Goal: Check status: Check status

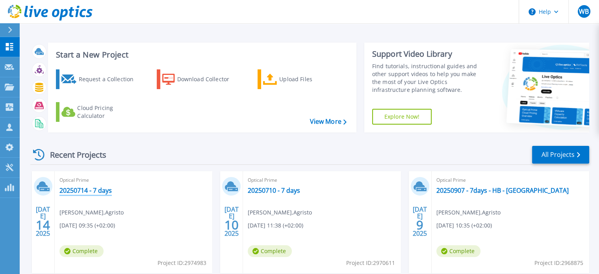
click at [90, 190] on link "20250714 - 7 days" at bounding box center [86, 190] width 52 height 8
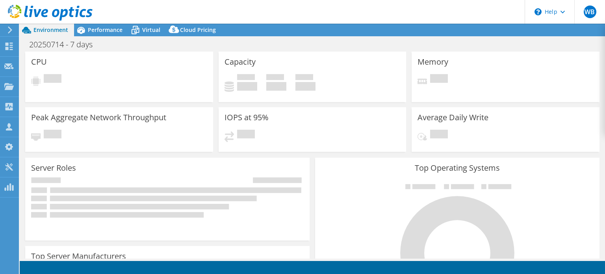
select select "USD"
select select "EUFrankfurt"
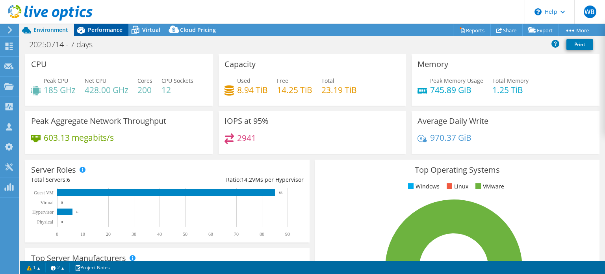
click at [102, 33] on span "Performance" at bounding box center [105, 29] width 35 height 7
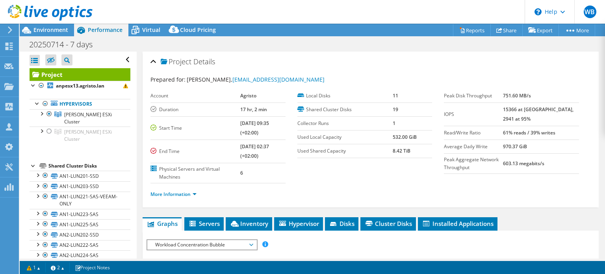
scroll to position [39, 0]
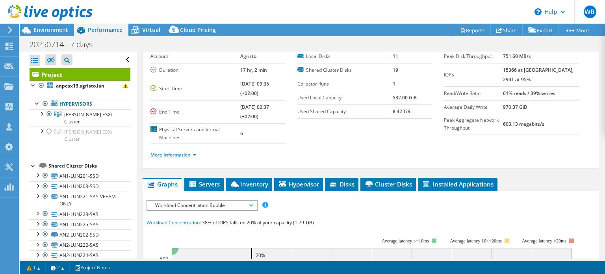
click at [175, 154] on link "More Information" at bounding box center [174, 154] width 46 height 7
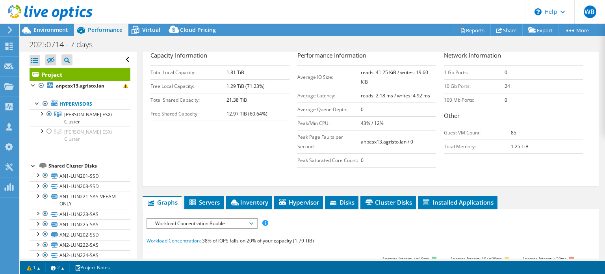
scroll to position [158, 0]
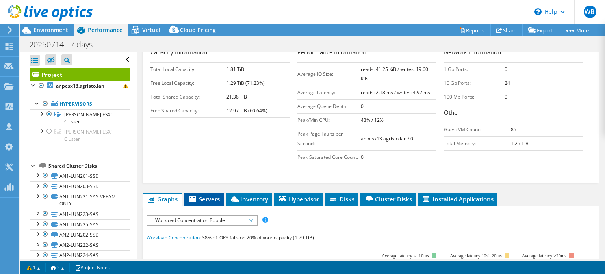
click at [199, 195] on span "Servers" at bounding box center [204, 199] width 32 height 8
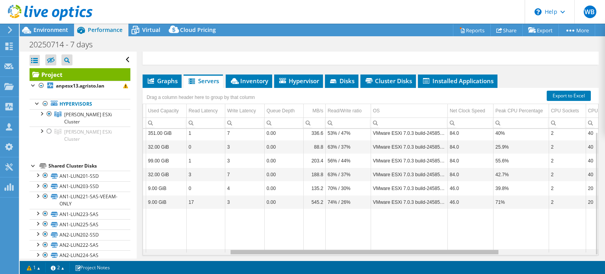
scroll to position [0, 0]
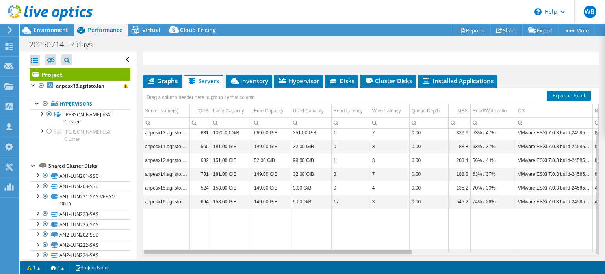
drag, startPoint x: 292, startPoint y: 250, endPoint x: 237, endPoint y: 253, distance: 54.5
click at [237, 253] on body "WB Channel Partner wim brosens wim.brosens@cegeka.com Cegeka My Profile Log Out…" at bounding box center [302, 137] width 605 height 274
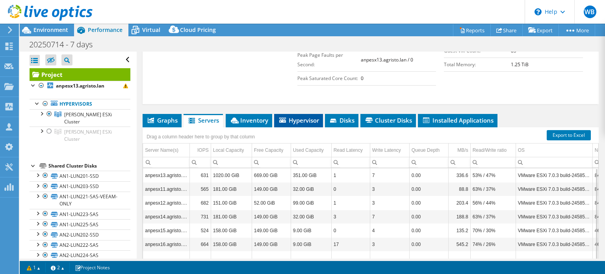
click at [295, 119] on span "Hypervisor" at bounding box center [298, 120] width 41 height 8
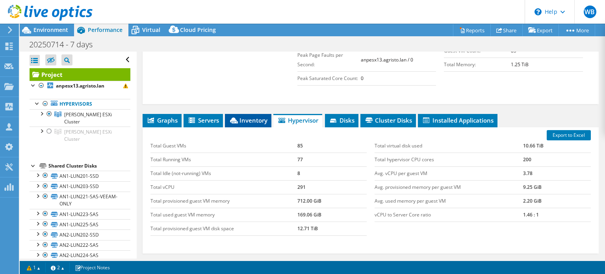
click at [250, 121] on span "Inventory" at bounding box center [248, 120] width 39 height 8
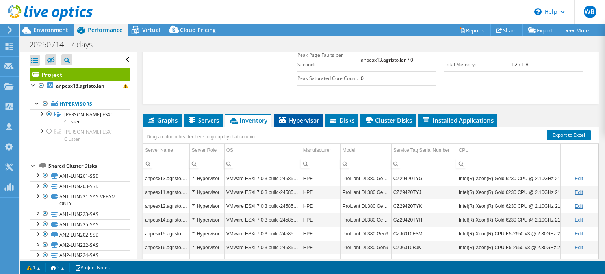
click at [295, 117] on span "Hypervisor" at bounding box center [298, 120] width 41 height 8
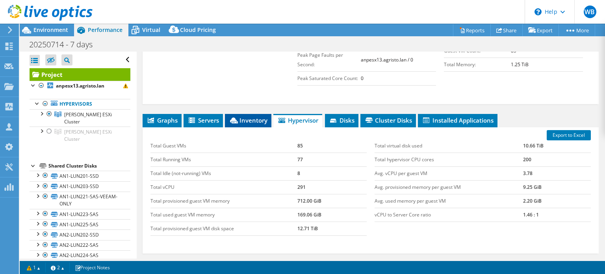
click at [259, 118] on span "Inventory" at bounding box center [248, 120] width 39 height 8
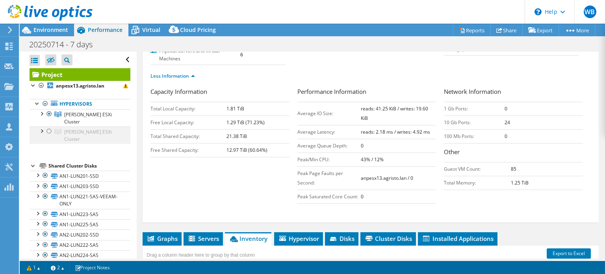
click at [48, 130] on div at bounding box center [49, 131] width 8 height 9
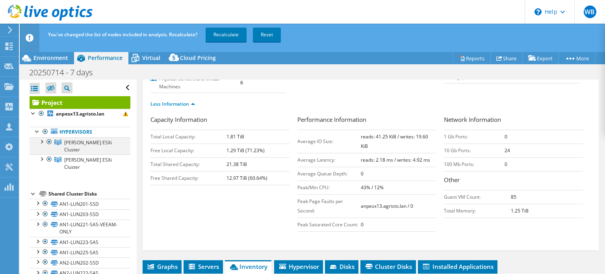
click at [49, 142] on div at bounding box center [49, 141] width 8 height 9
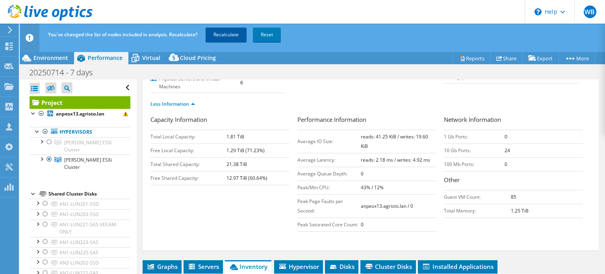
click at [225, 34] on link "Recalculate" at bounding box center [226, 35] width 41 height 14
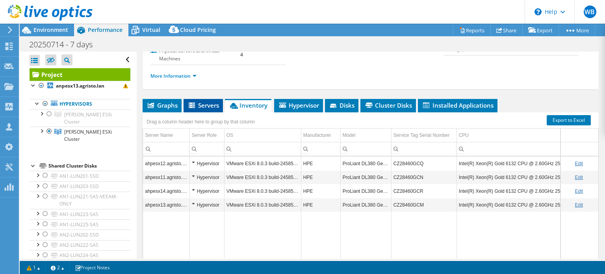
click at [205, 102] on span "Servers" at bounding box center [204, 105] width 32 height 8
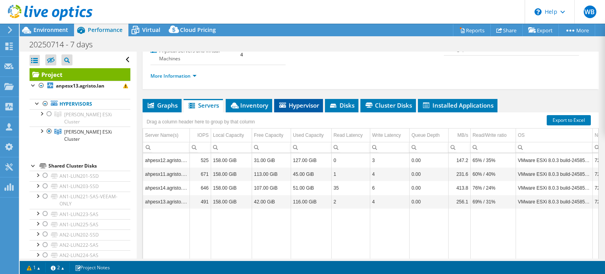
click at [292, 102] on span "Hypervisor" at bounding box center [298, 105] width 41 height 8
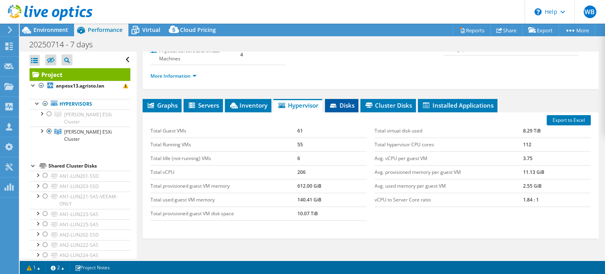
click at [345, 106] on span "Disks" at bounding box center [342, 105] width 26 height 8
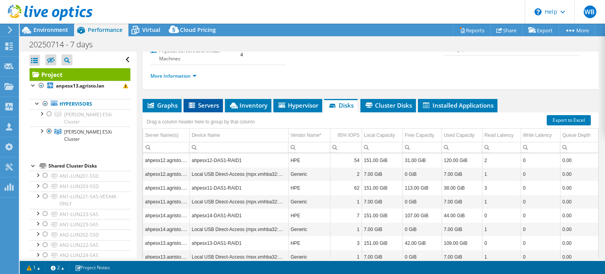
click at [200, 104] on span "Servers" at bounding box center [204, 105] width 32 height 8
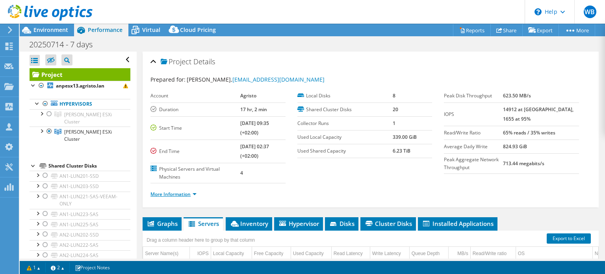
click at [171, 193] on link "More Information" at bounding box center [174, 194] width 46 height 7
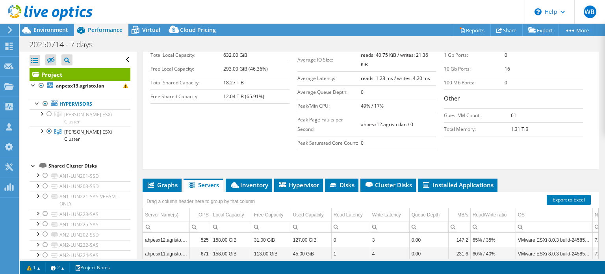
scroll to position [197, 0]
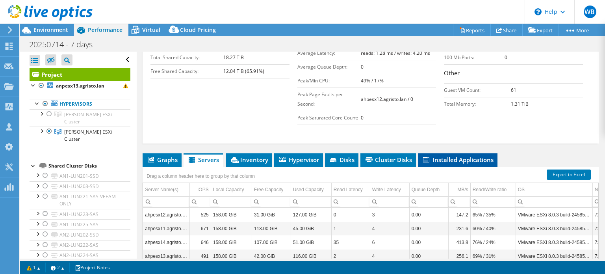
click at [467, 160] on span "Installed Applications" at bounding box center [458, 160] width 72 height 8
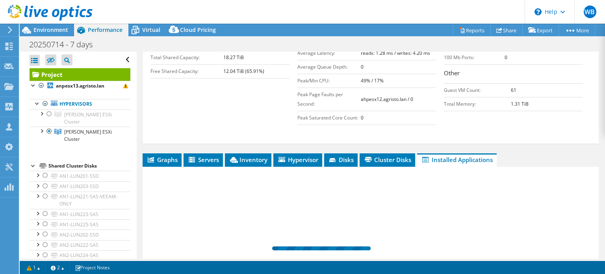
scroll to position [276, 0]
